Goal: Information Seeking & Learning: Learn about a topic

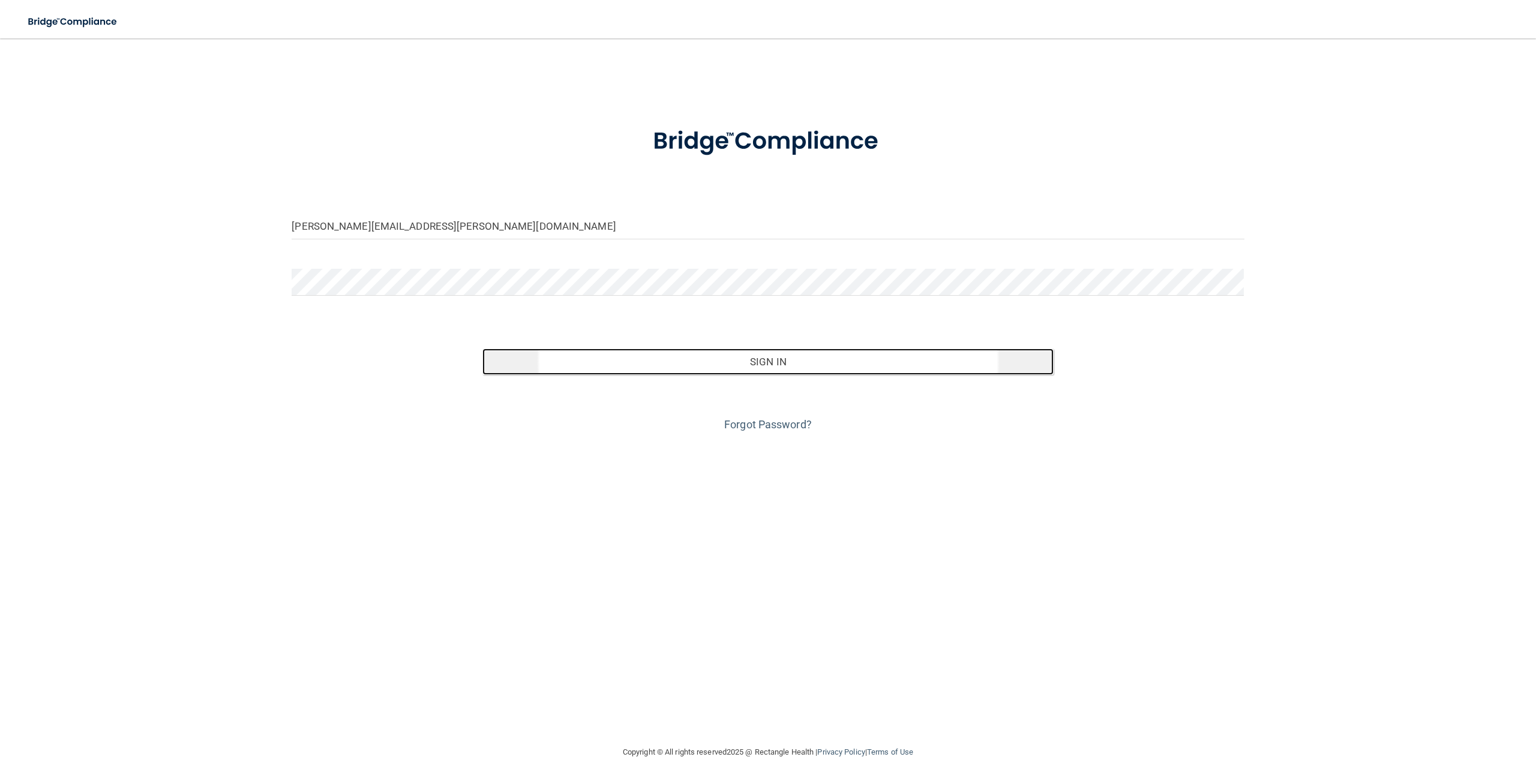
click at [756, 359] on button "Sign In" at bounding box center [768, 362] width 572 height 26
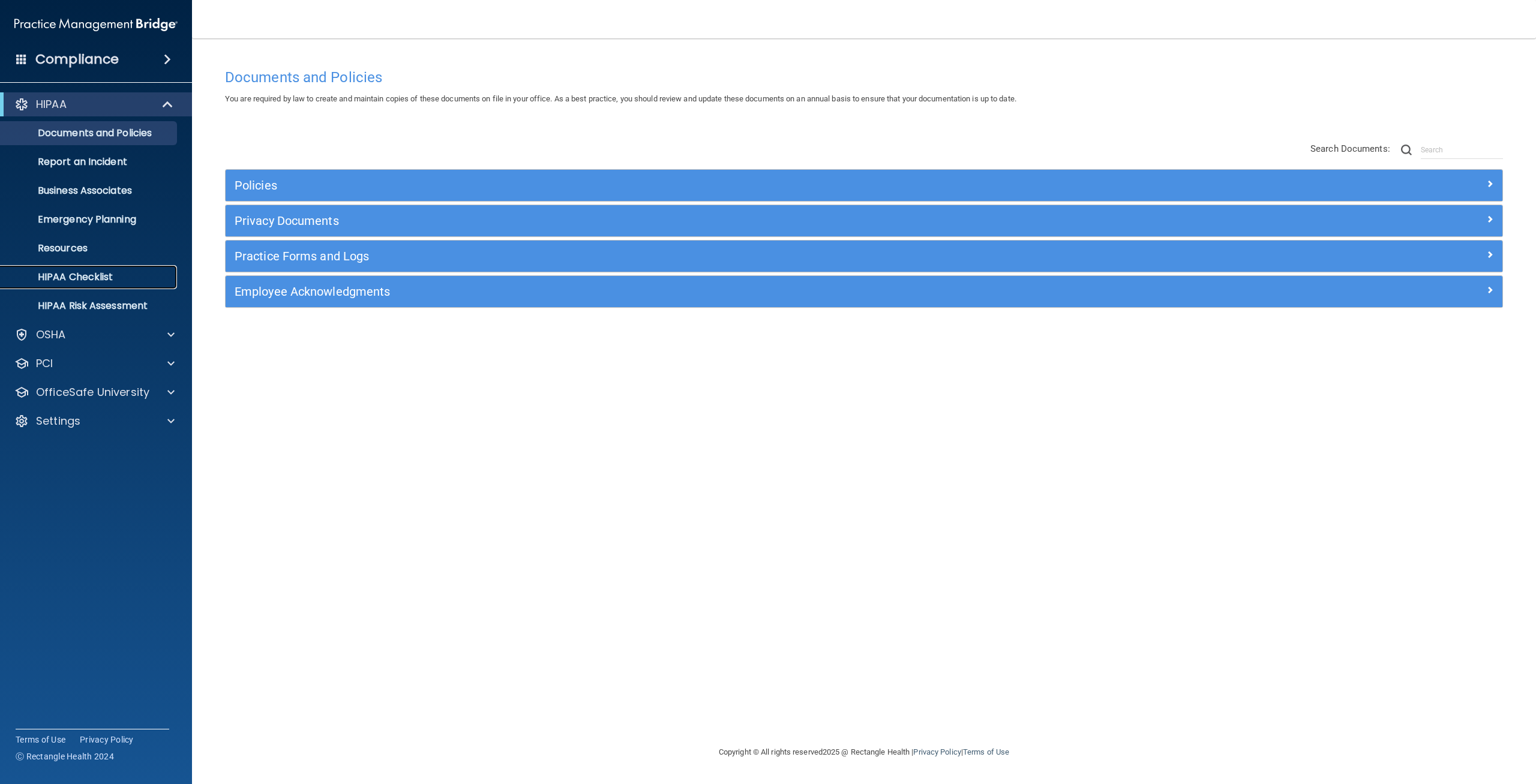
click at [110, 283] on p "HIPAA Checklist" at bounding box center [89, 277] width 164 height 12
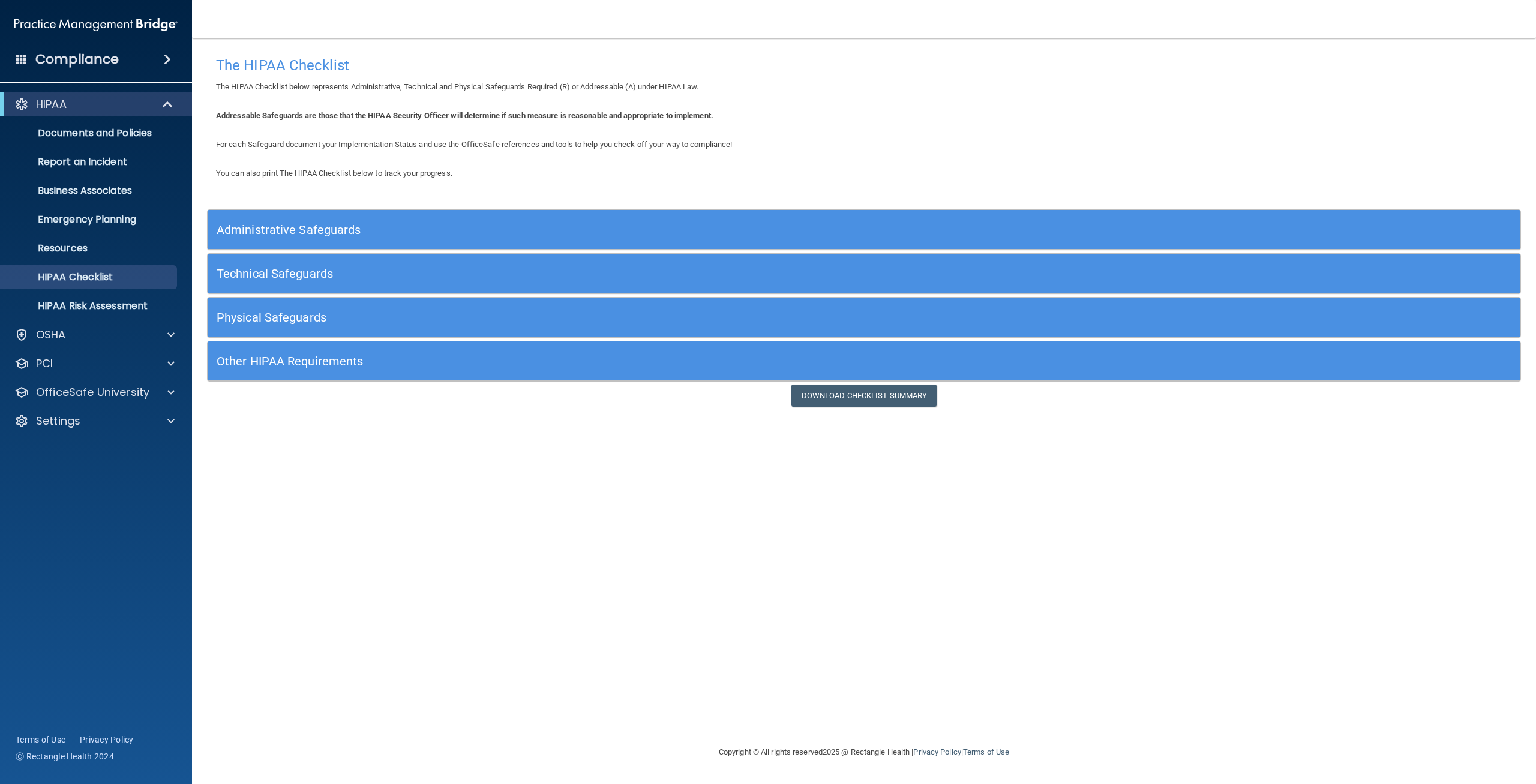
click at [370, 222] on div "Administrative Safeguards" at bounding box center [699, 229] width 985 height 27
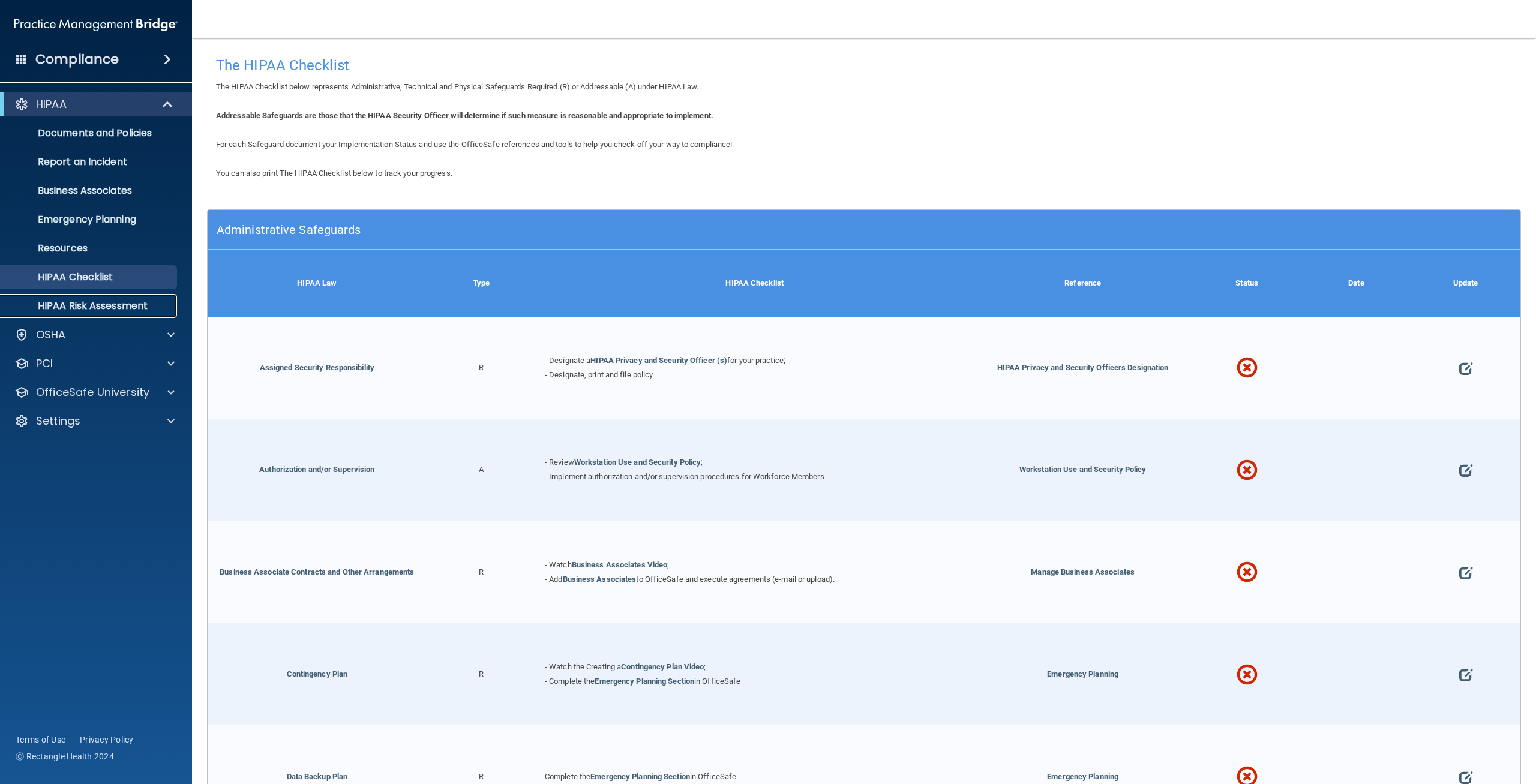
click at [125, 309] on p "HIPAA Risk Assessment" at bounding box center [89, 306] width 164 height 12
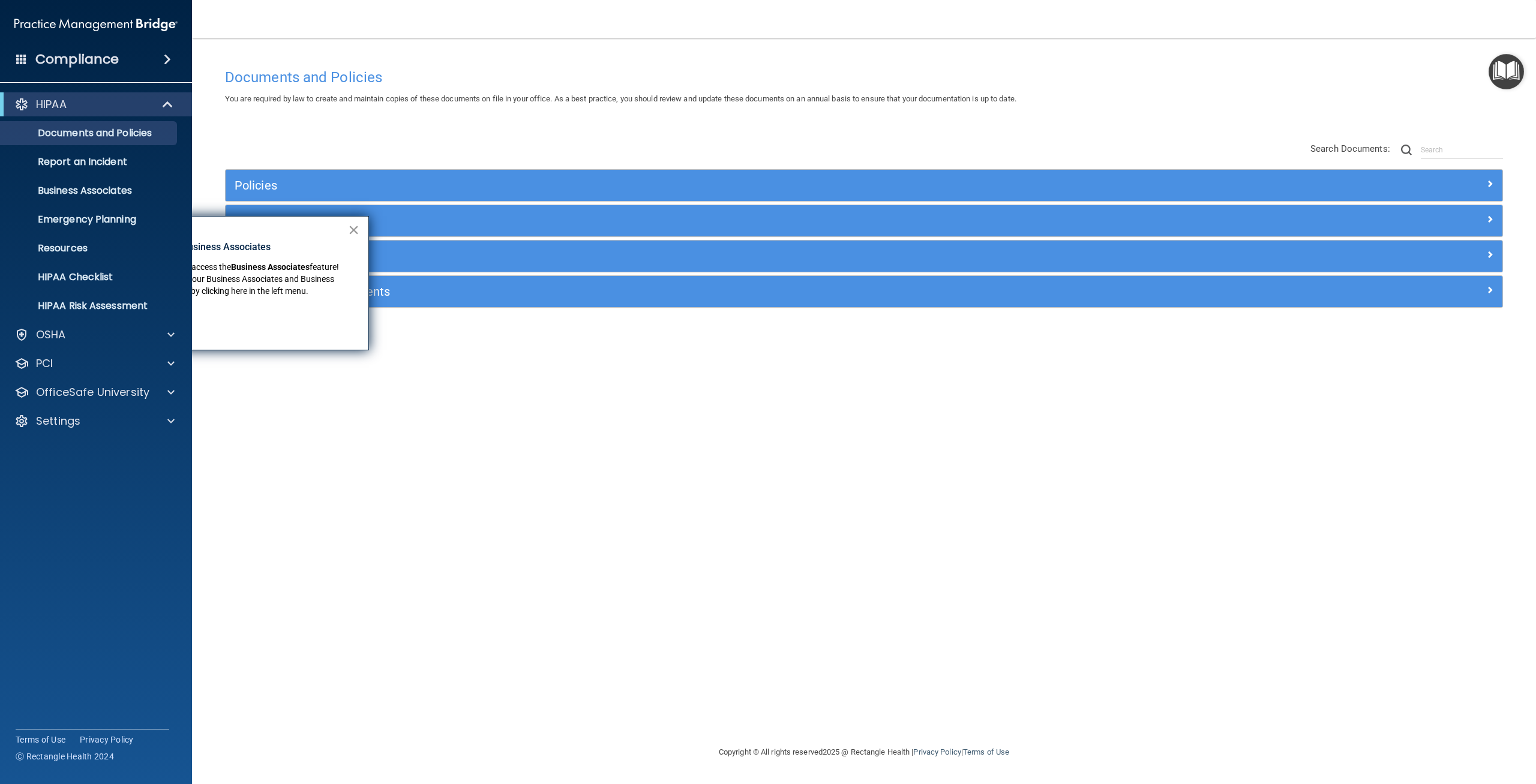
click at [357, 226] on button "×" at bounding box center [354, 229] width 11 height 19
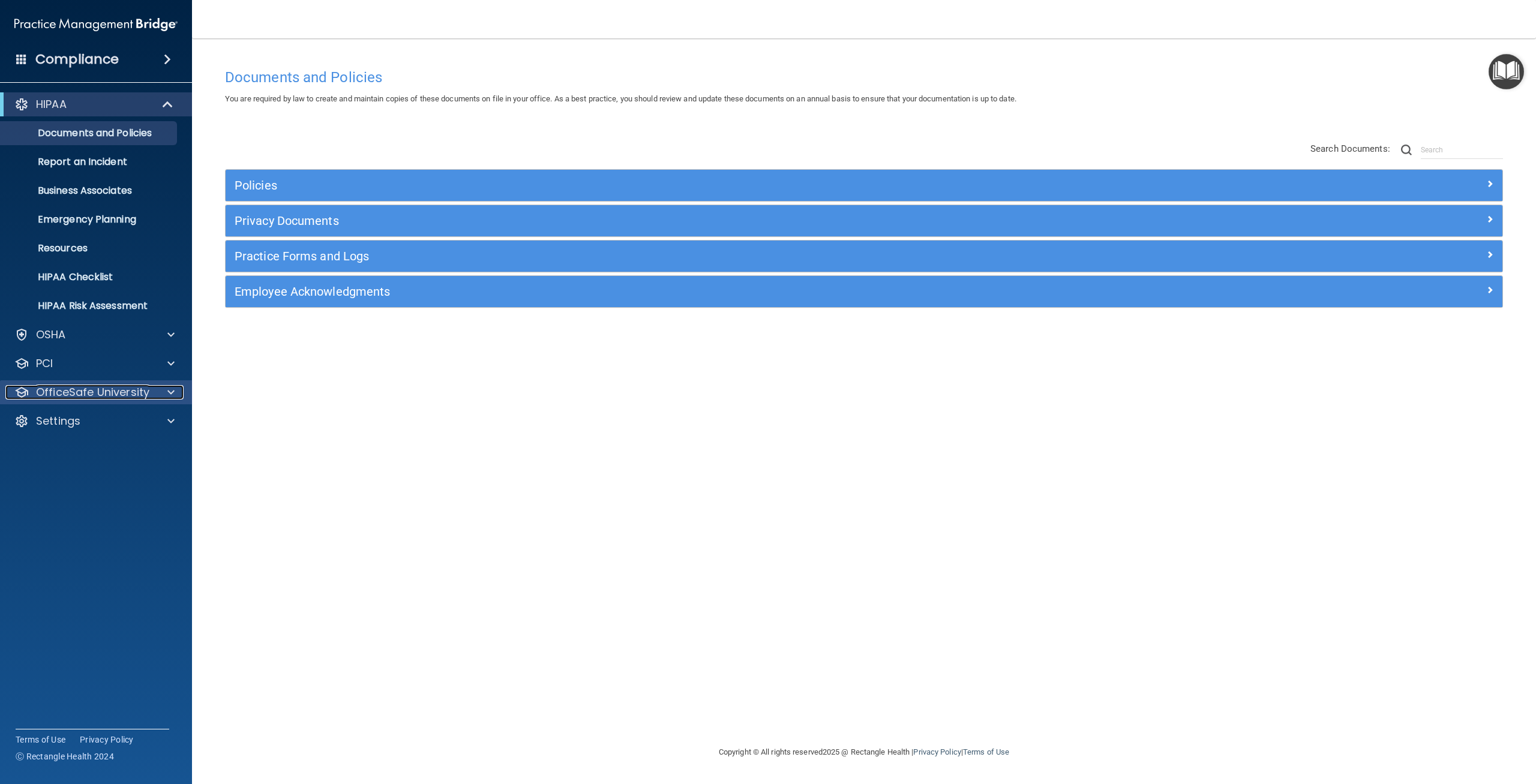
click at [173, 395] on span at bounding box center [171, 392] width 8 height 14
click at [102, 420] on p "HIPAA Training" at bounding box center [57, 422] width 99 height 12
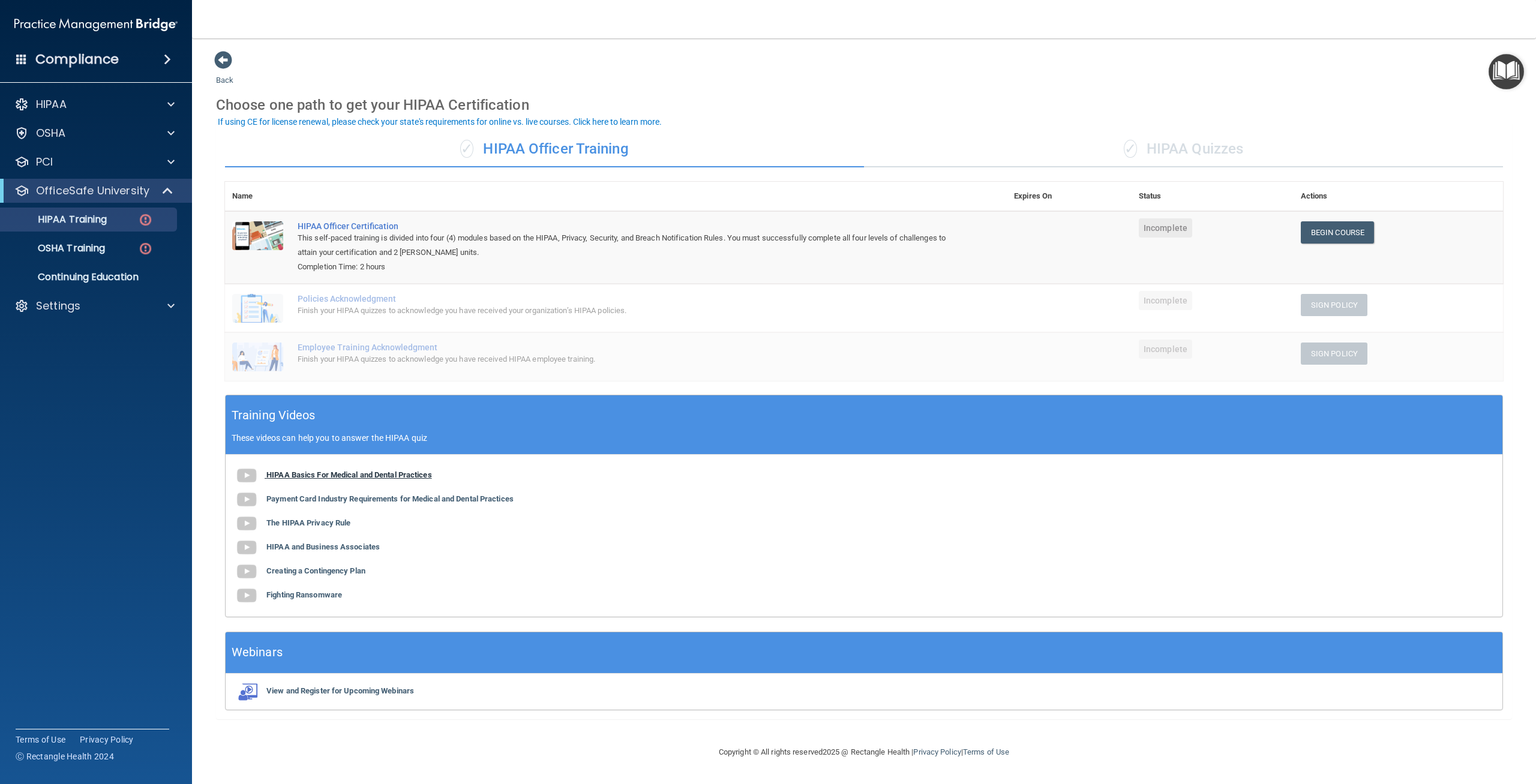
click at [384, 476] on b "HIPAA Basics For Medical and Dental Practices" at bounding box center [349, 475] width 166 height 9
click at [382, 497] on b "Payment Card Industry Requirements for Medical and Dental Practices" at bounding box center [390, 499] width 248 height 9
click at [335, 522] on b "The HIPAA Privacy Rule" at bounding box center [308, 523] width 84 height 9
click at [326, 547] on b "HIPAA and Business Associates" at bounding box center [323, 547] width 114 height 9
click at [329, 569] on b "Creating a Contingency Plan" at bounding box center [316, 571] width 99 height 9
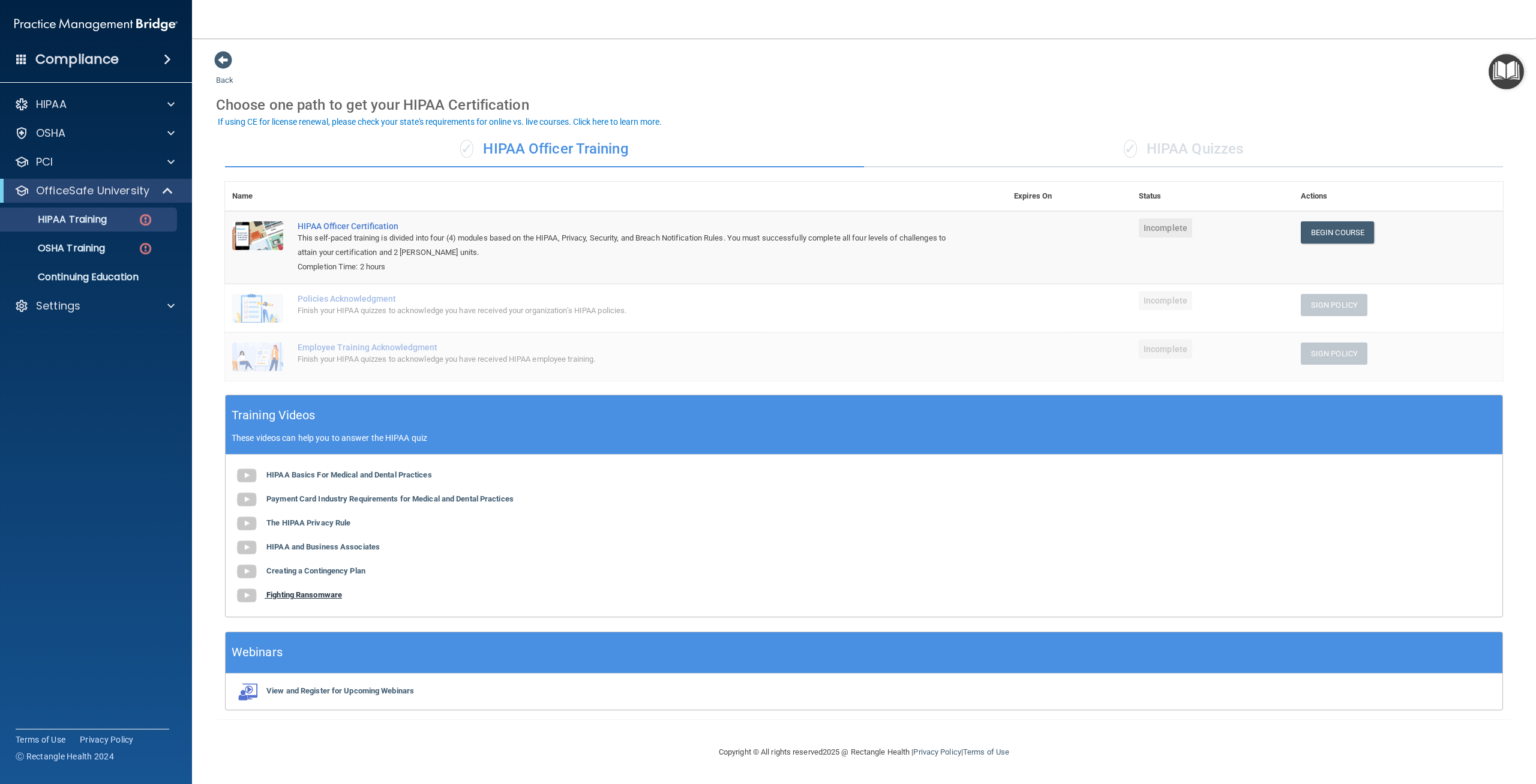
click at [335, 597] on b "Fighting Ransomware" at bounding box center [304, 595] width 76 height 9
click at [355, 692] on b "View and Register for Upcoming Webinars" at bounding box center [340, 691] width 148 height 9
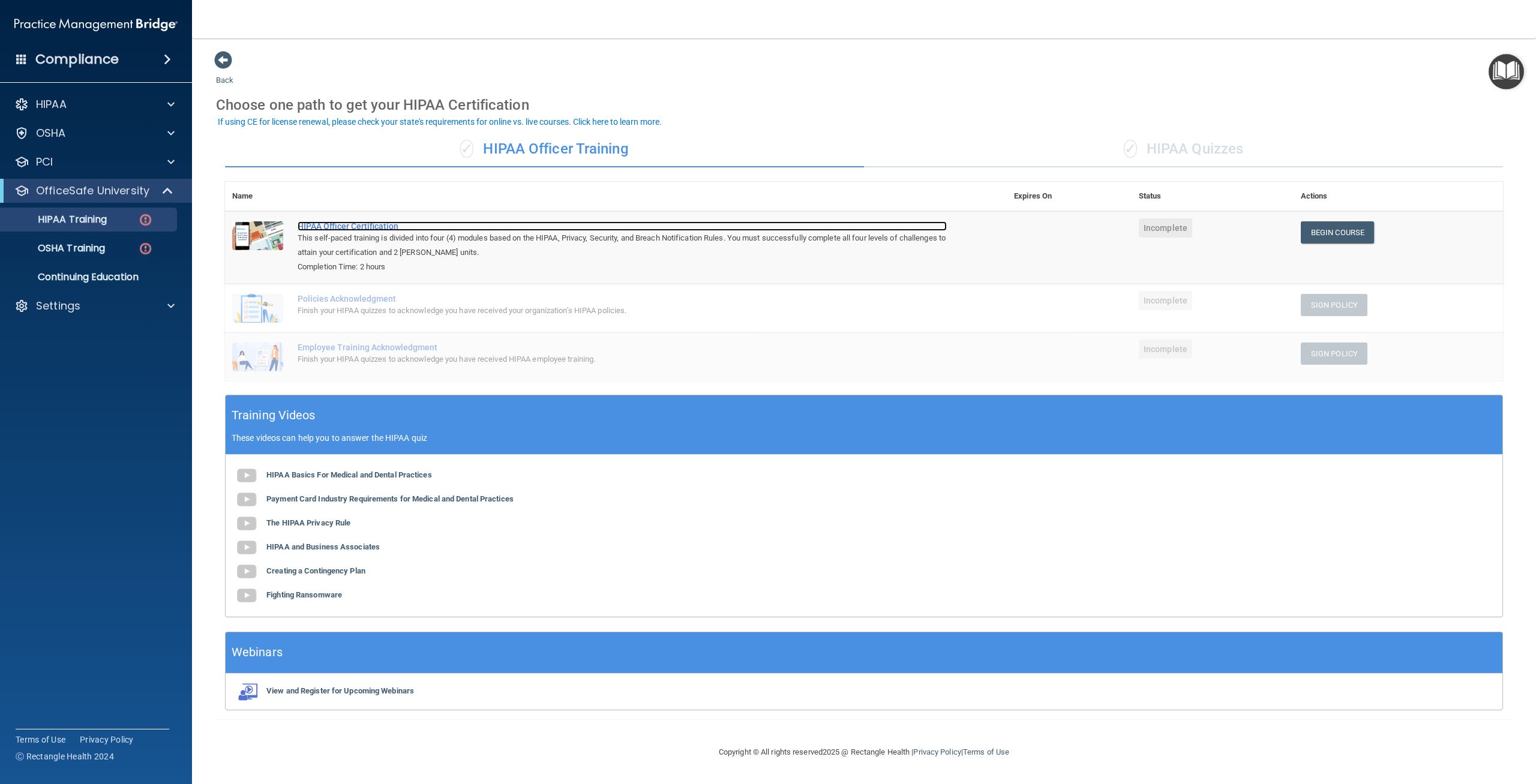
click at [357, 224] on div "HIPAA Officer Certification" at bounding box center [622, 226] width 650 height 10
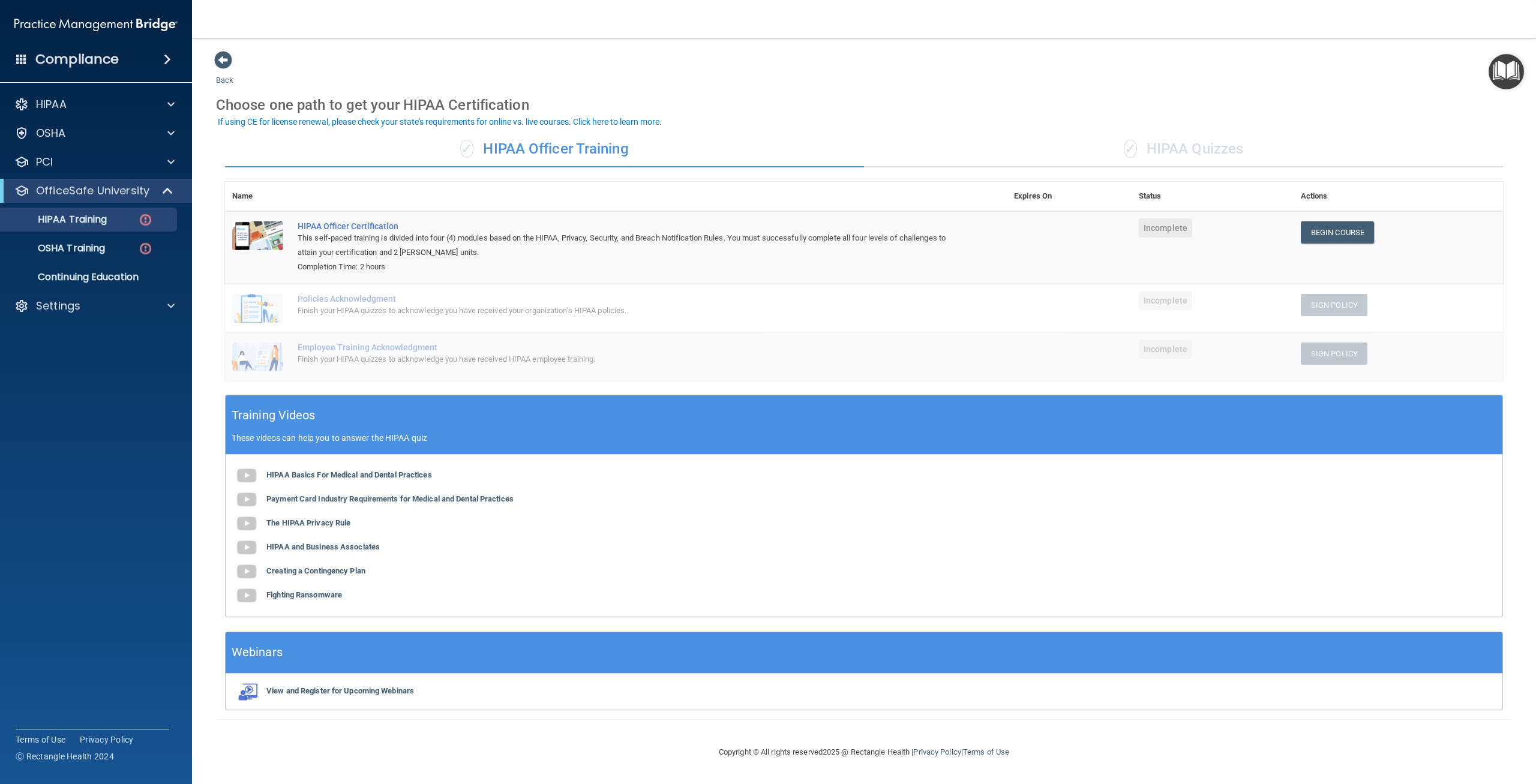
click at [1136, 146] on span "✓" at bounding box center [1130, 149] width 13 height 18
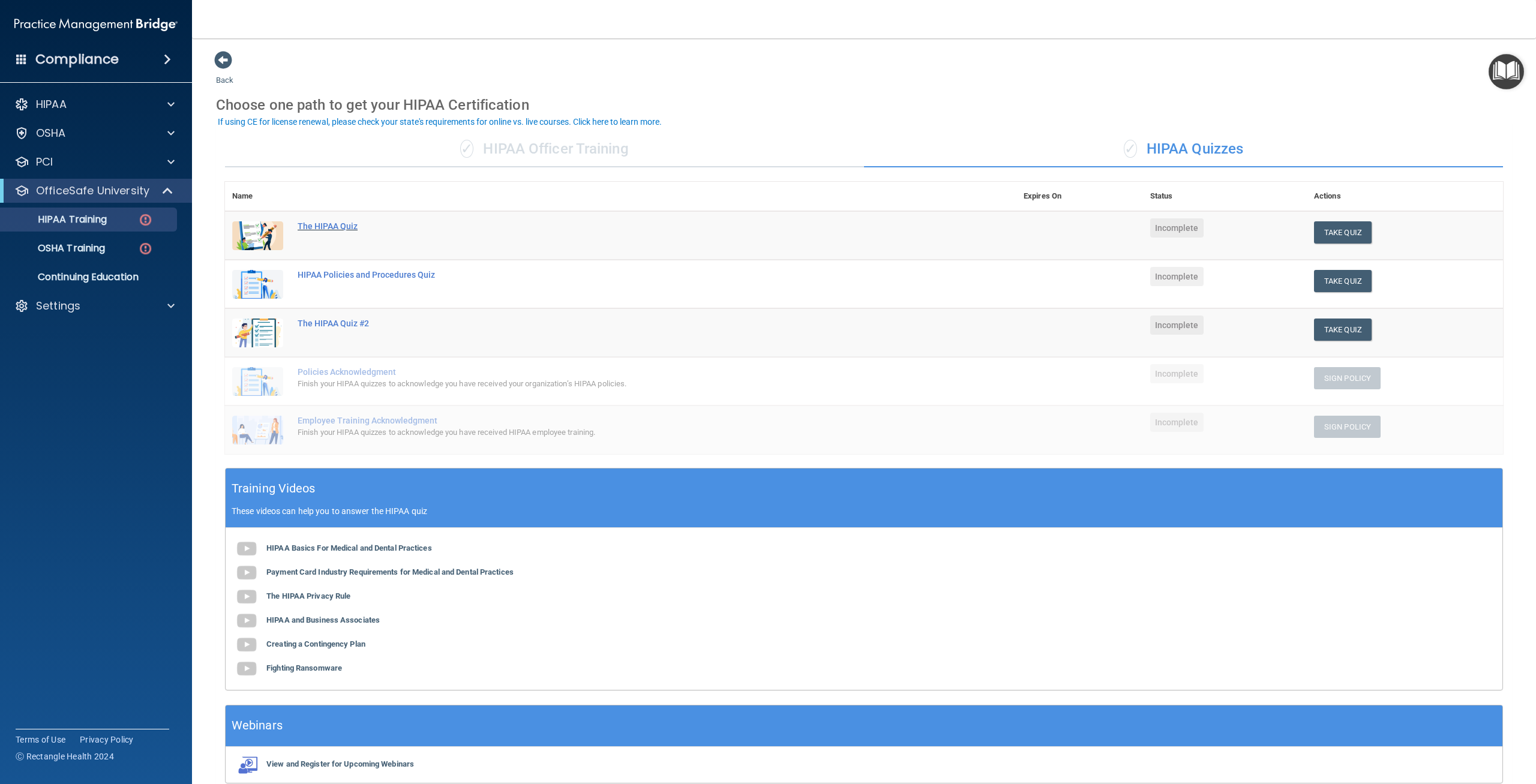
click at [340, 227] on div "The HIPAA Quiz" at bounding box center [627, 226] width 659 height 10
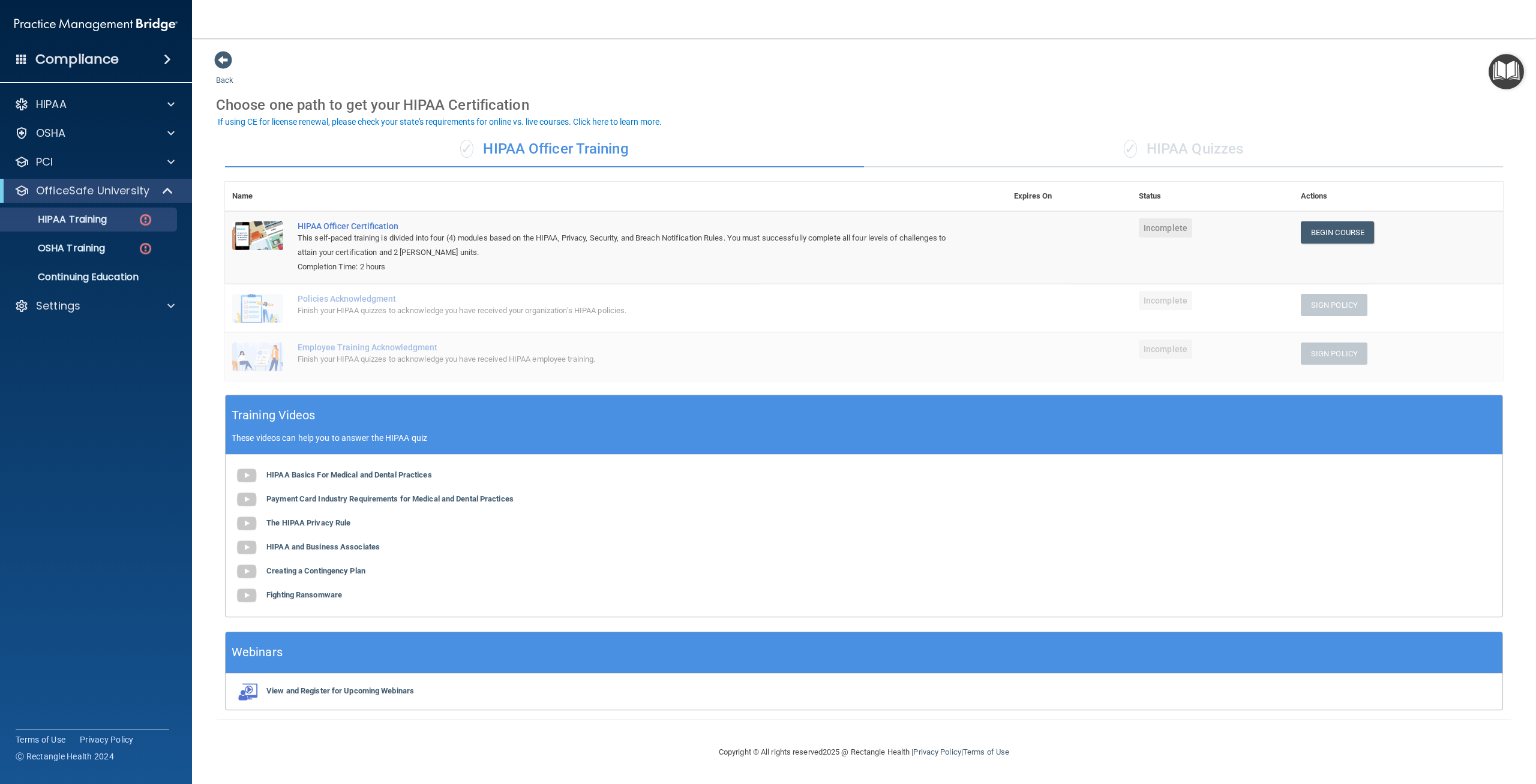
click at [1086, 146] on div "✓ HIPAA Quizzes" at bounding box center [1184, 150] width 639 height 36
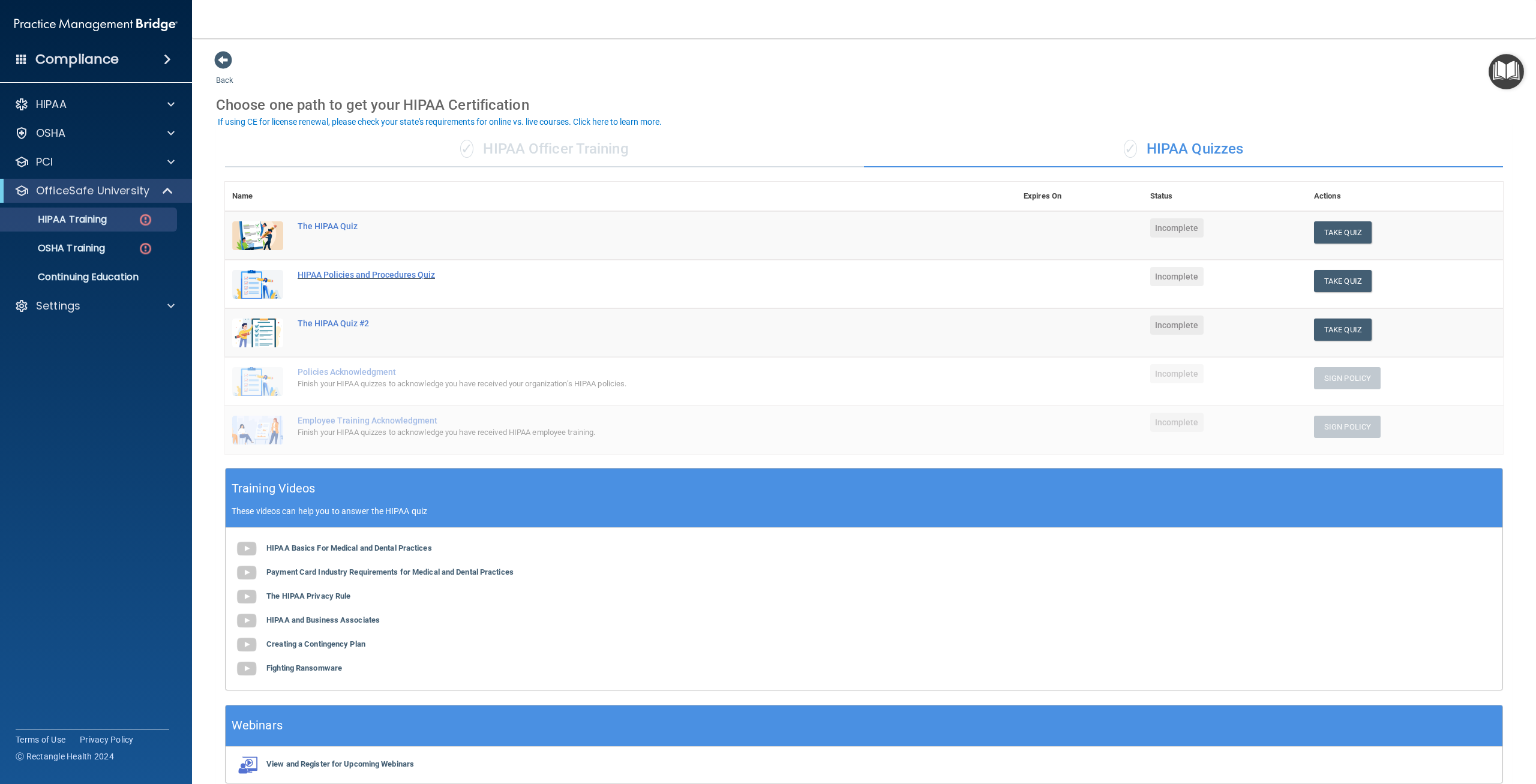
click at [404, 273] on div "HIPAA Policies and Procedures Quiz" at bounding box center [627, 275] width 659 height 10
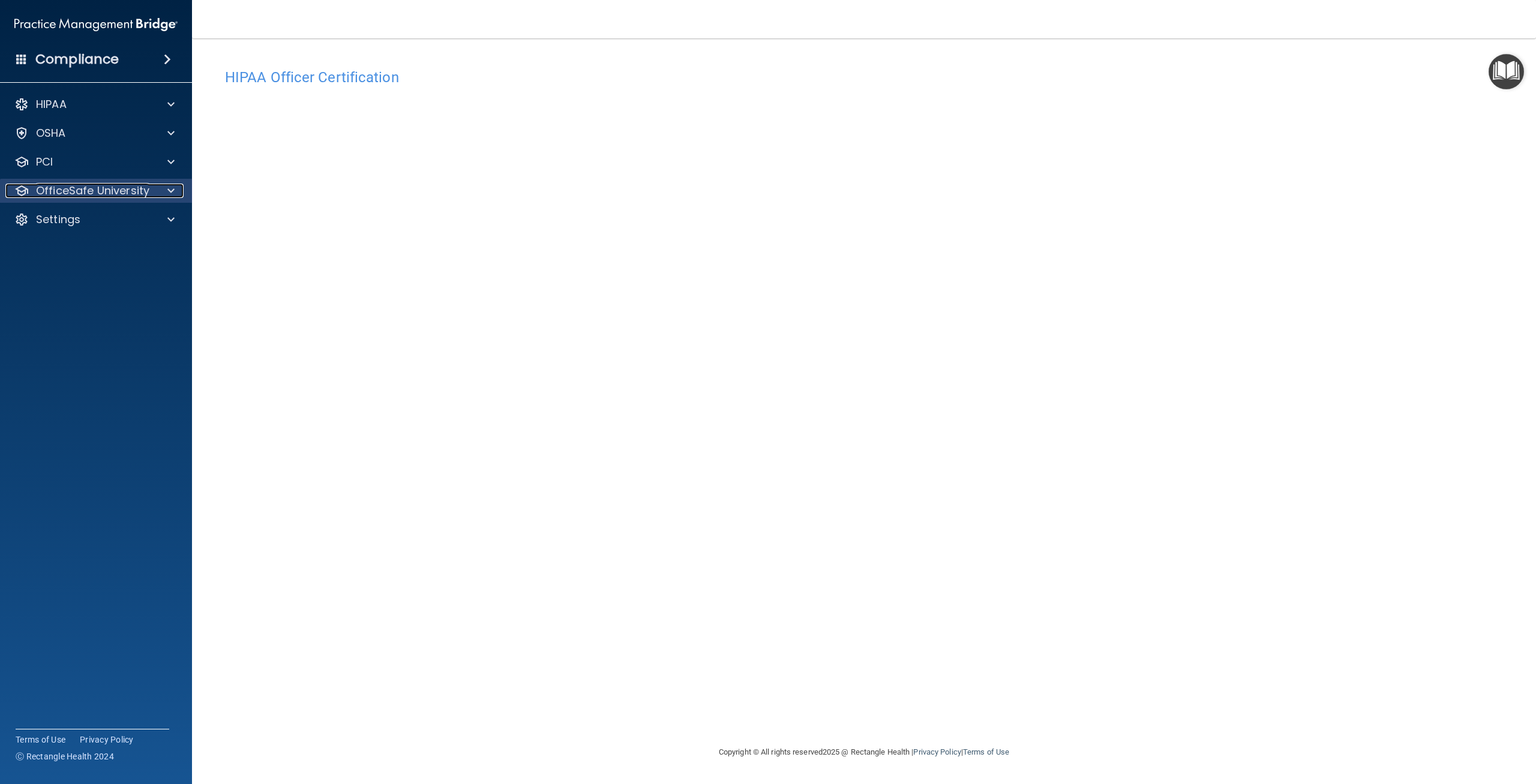
click at [170, 190] on span at bounding box center [171, 191] width 8 height 14
